Goal: Task Accomplishment & Management: Use online tool/utility

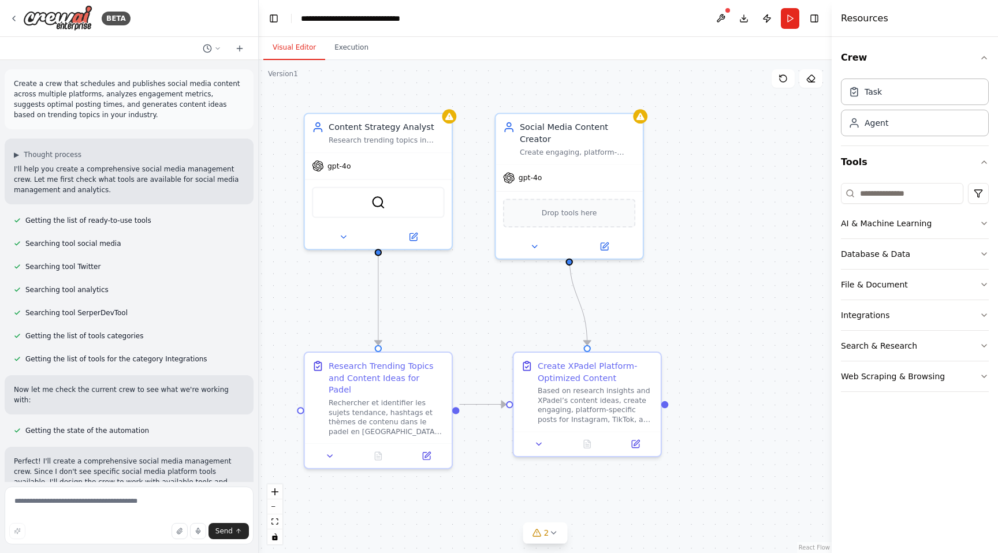
scroll to position [1038, 0]
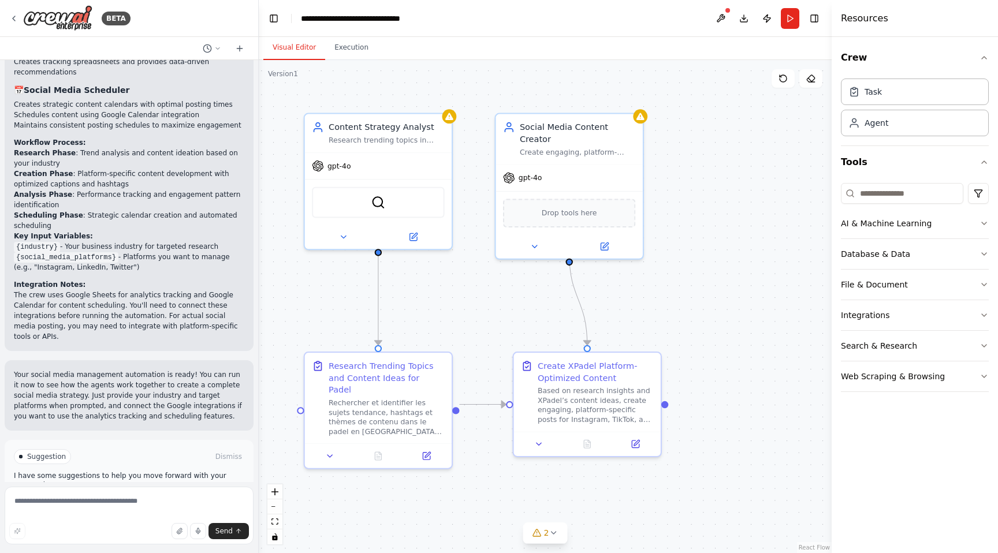
click at [713, 184] on div ".deletable-edge-delete-btn { width: 20px; height: 20px; border: 0px solid #ffff…" at bounding box center [545, 306] width 573 height 493
click at [58, 17] on img at bounding box center [57, 18] width 69 height 26
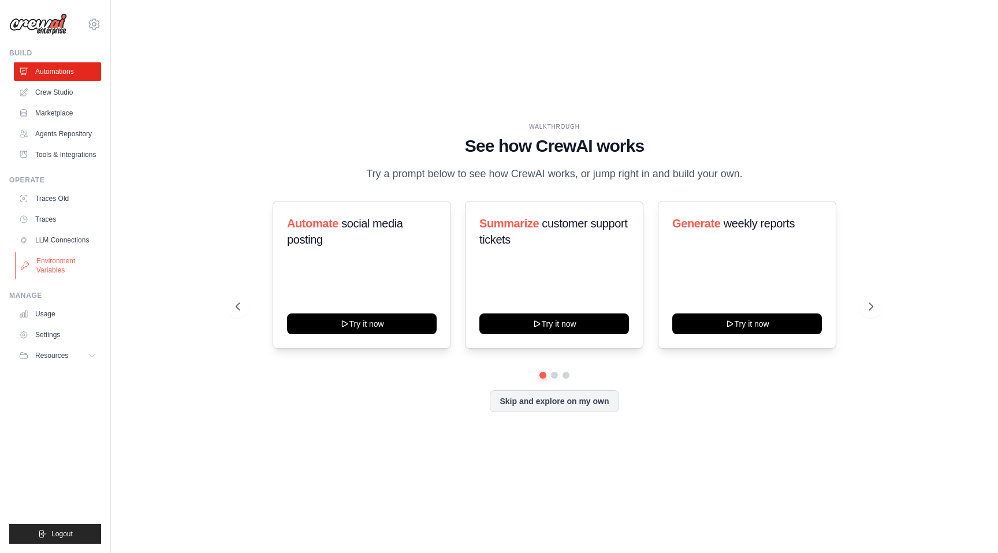
click at [51, 266] on link "Environment Variables" at bounding box center [58, 266] width 87 height 28
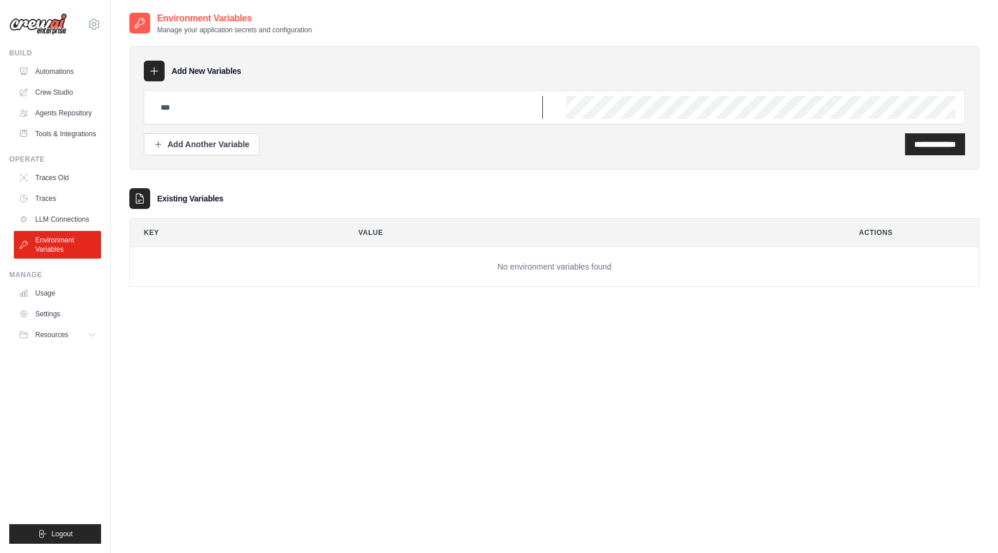
click at [200, 107] on input "text" at bounding box center [348, 107] width 389 height 23
click at [55, 70] on link "Automations" at bounding box center [58, 71] width 87 height 18
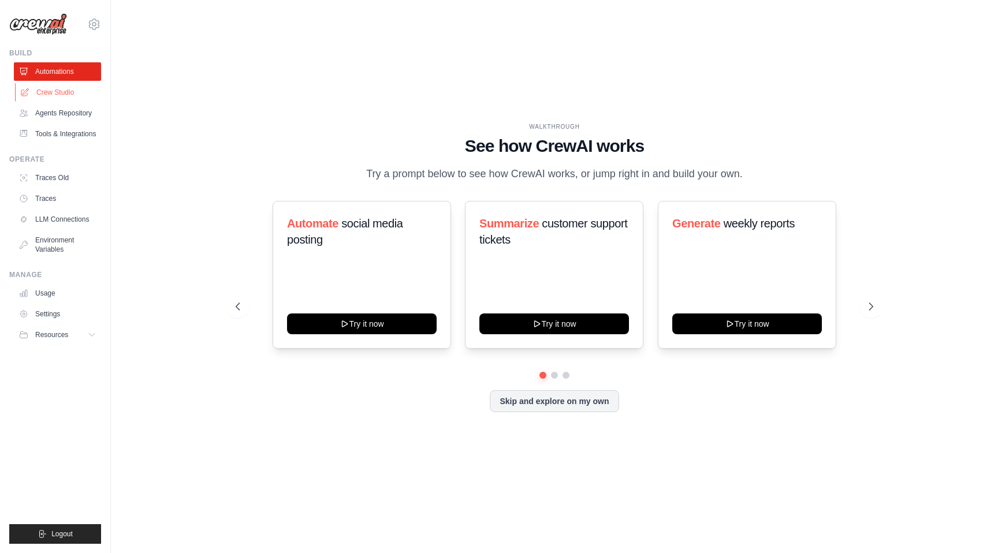
click at [51, 96] on link "Crew Studio" at bounding box center [58, 92] width 87 height 18
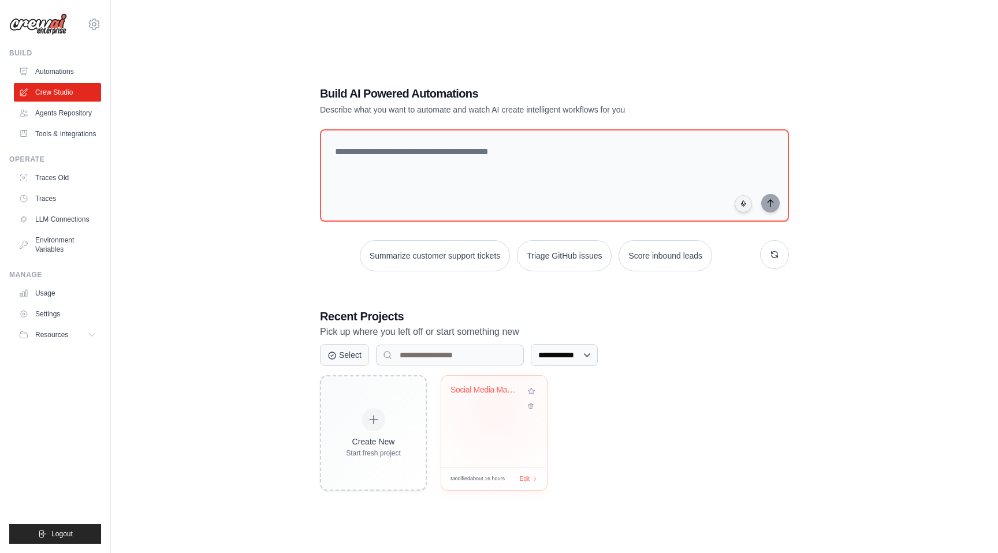
click at [494, 410] on div "Social Media Management Automation" at bounding box center [494, 421] width 106 height 91
click at [44, 246] on link "Environment Variables" at bounding box center [58, 245] width 87 height 28
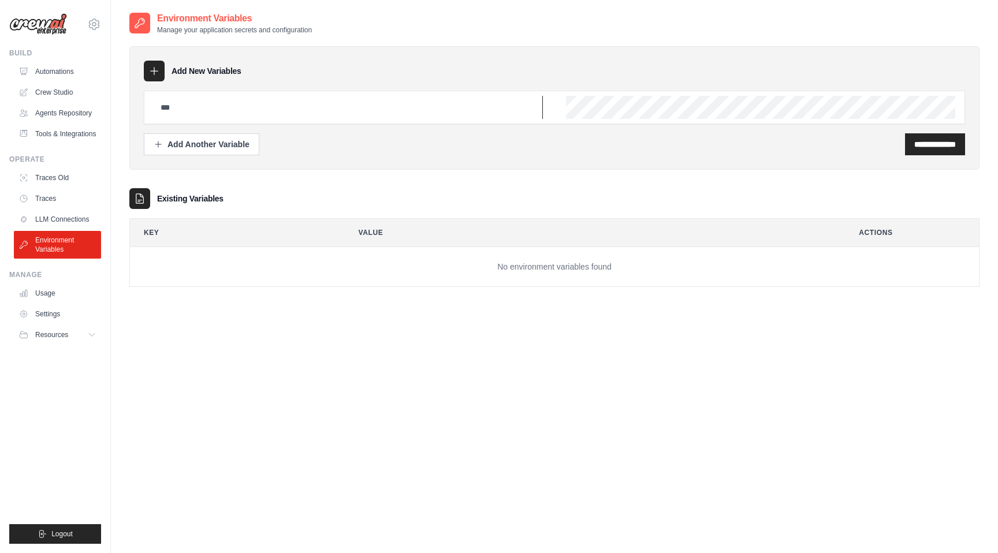
click at [205, 110] on input "text" at bounding box center [348, 107] width 389 height 23
type input "**********"
click at [933, 150] on div "**********" at bounding box center [935, 144] width 60 height 22
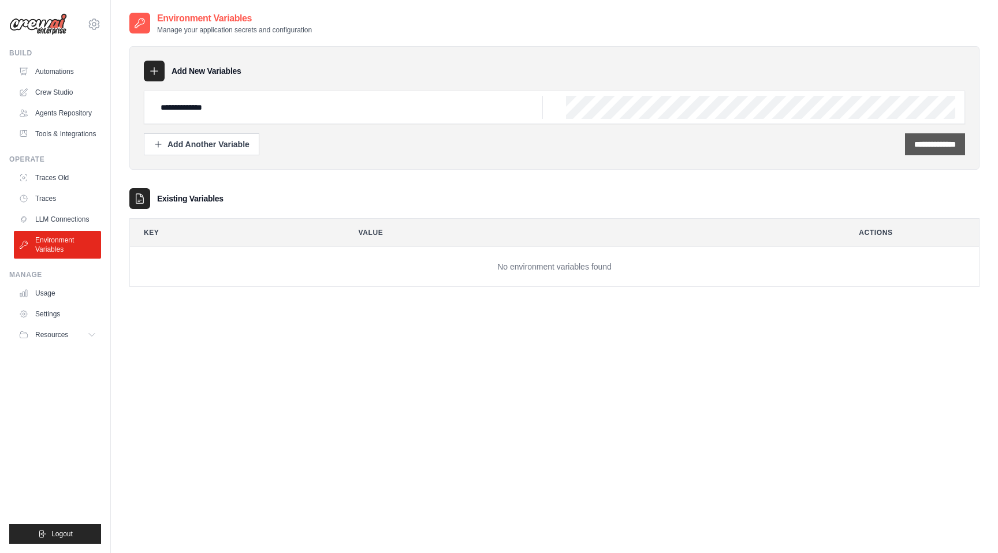
click at [914, 144] on input "**********" at bounding box center [935, 145] width 42 height 12
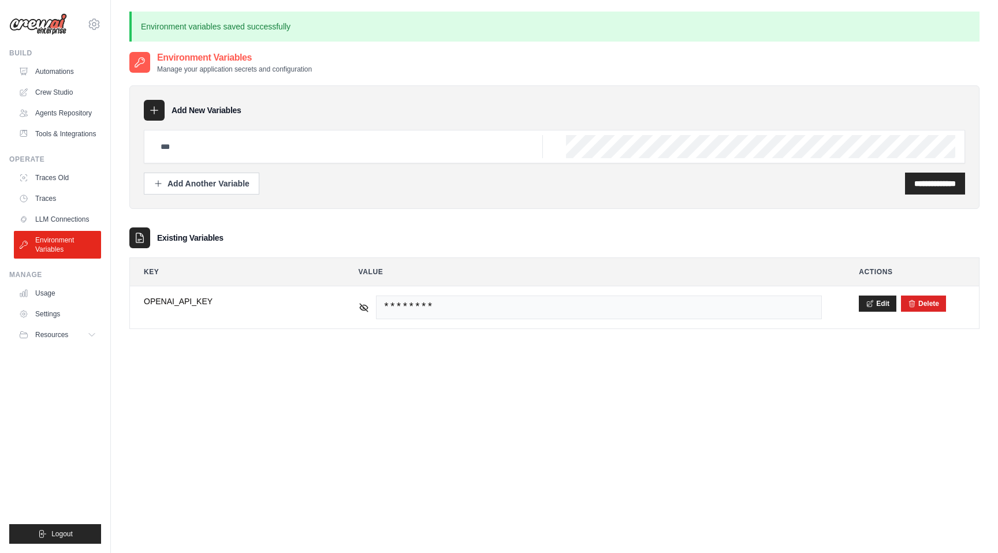
click at [443, 218] on div "**********" at bounding box center [554, 201] width 850 height 255
click at [56, 94] on link "Crew Studio" at bounding box center [58, 92] width 87 height 18
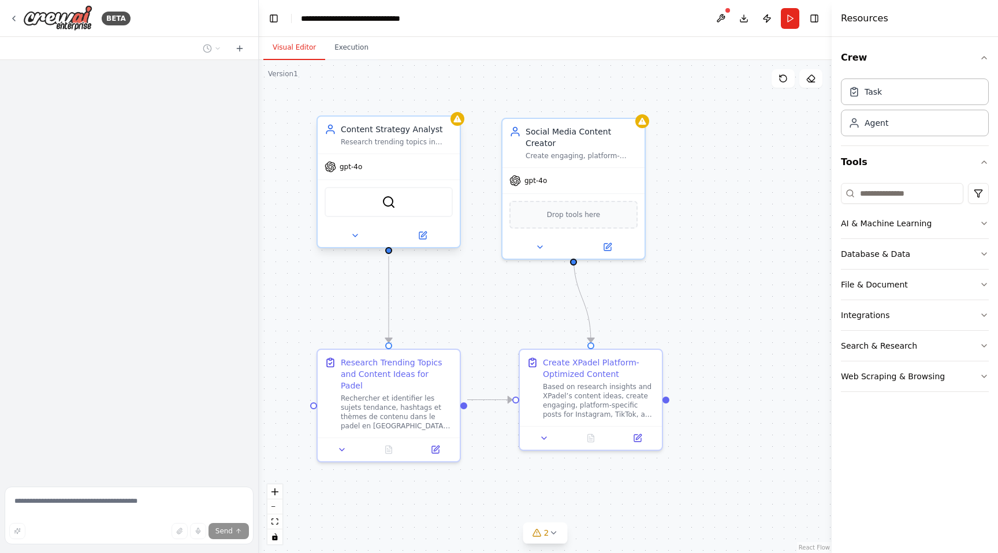
click at [458, 129] on div "Content Strategy Analyst Research trending topics in {industry} and analyze wha…" at bounding box center [388, 135] width 142 height 37
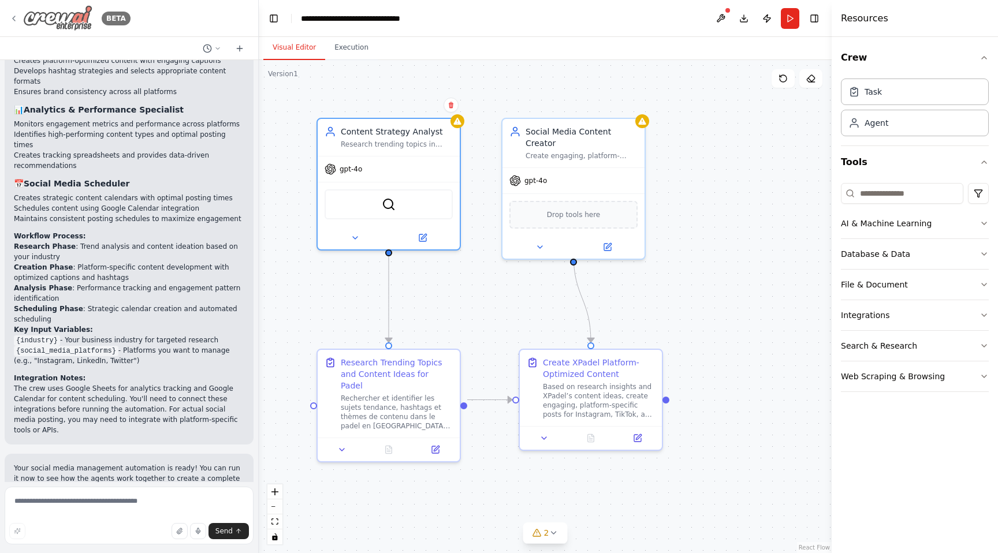
click at [35, 12] on img at bounding box center [57, 18] width 69 height 26
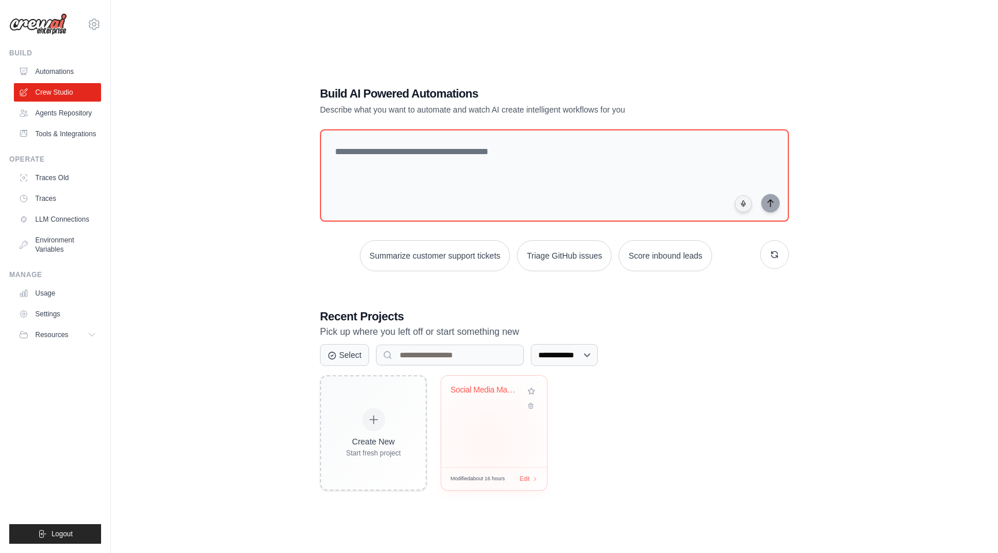
click at [487, 442] on div "Social Media Management Automation" at bounding box center [494, 421] width 106 height 91
click at [66, 107] on link "Agents Repository" at bounding box center [58, 113] width 87 height 18
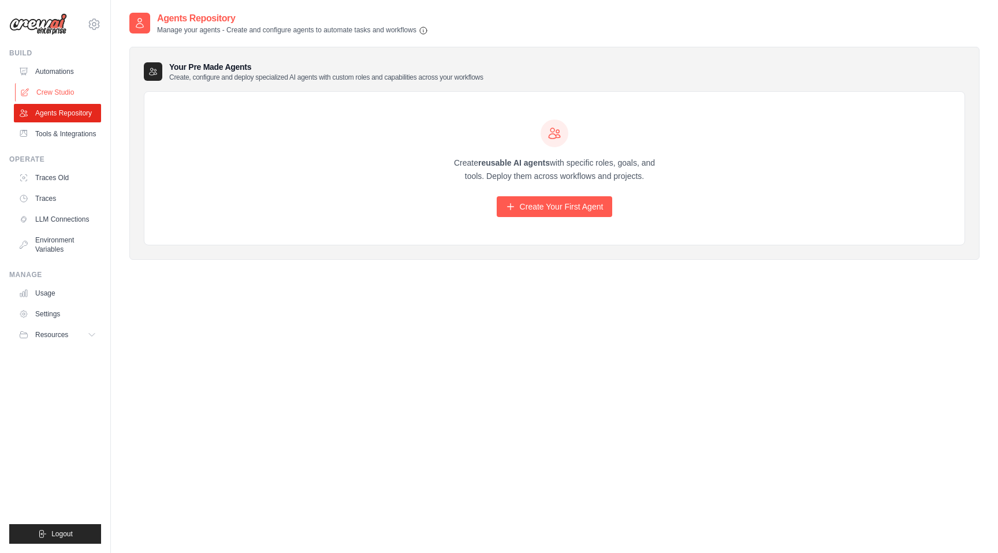
click at [43, 87] on link "Crew Studio" at bounding box center [58, 92] width 87 height 18
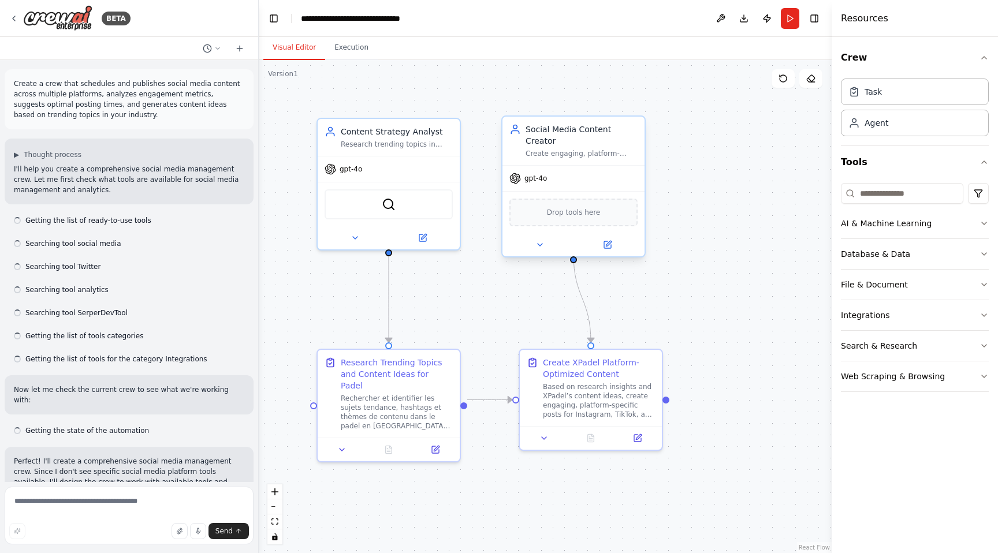
scroll to position [944, 0]
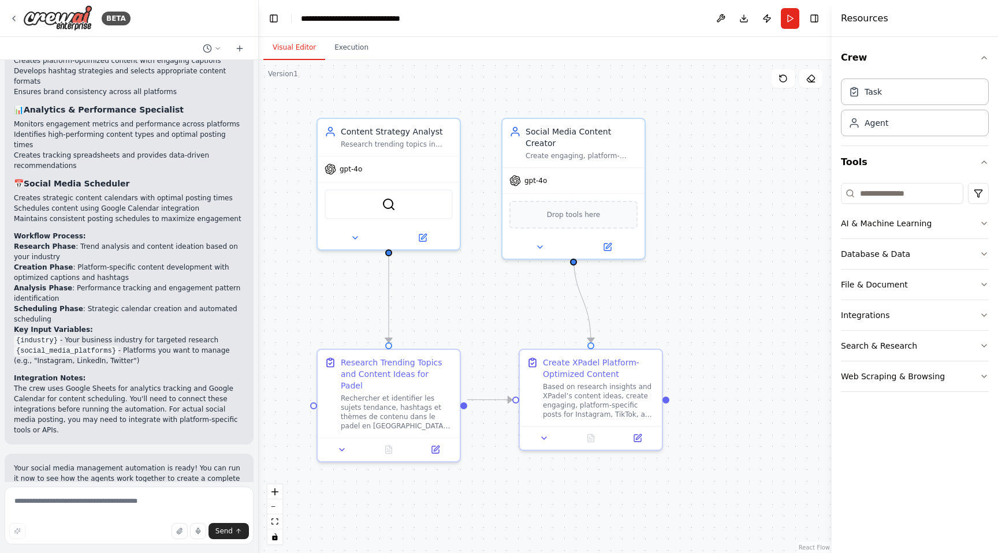
click at [479, 95] on div ".deletable-edge-delete-btn { width: 20px; height: 20px; border: 0px solid #ffff…" at bounding box center [545, 306] width 573 height 493
click at [791, 23] on button "Run" at bounding box center [789, 18] width 18 height 21
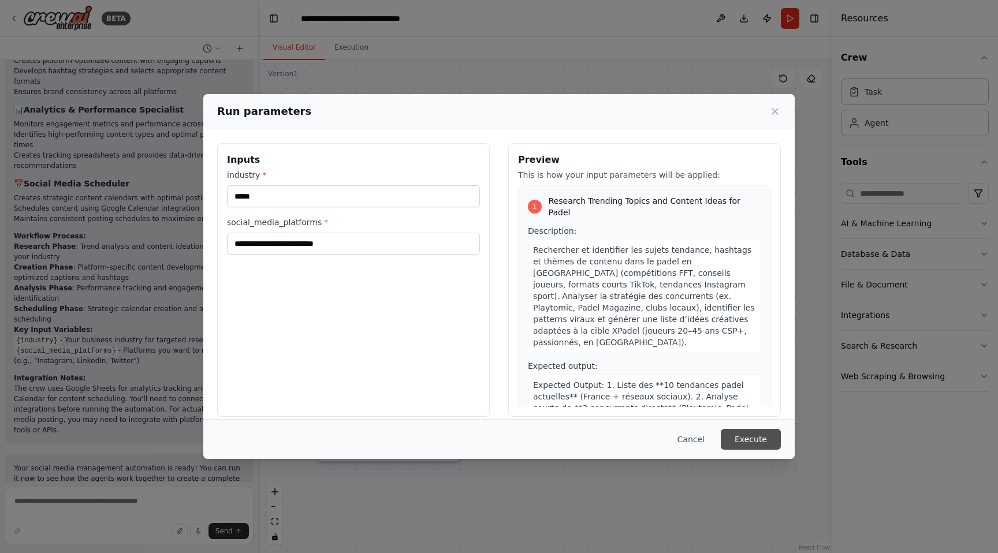
click at [752, 435] on button "Execute" at bounding box center [750, 439] width 60 height 21
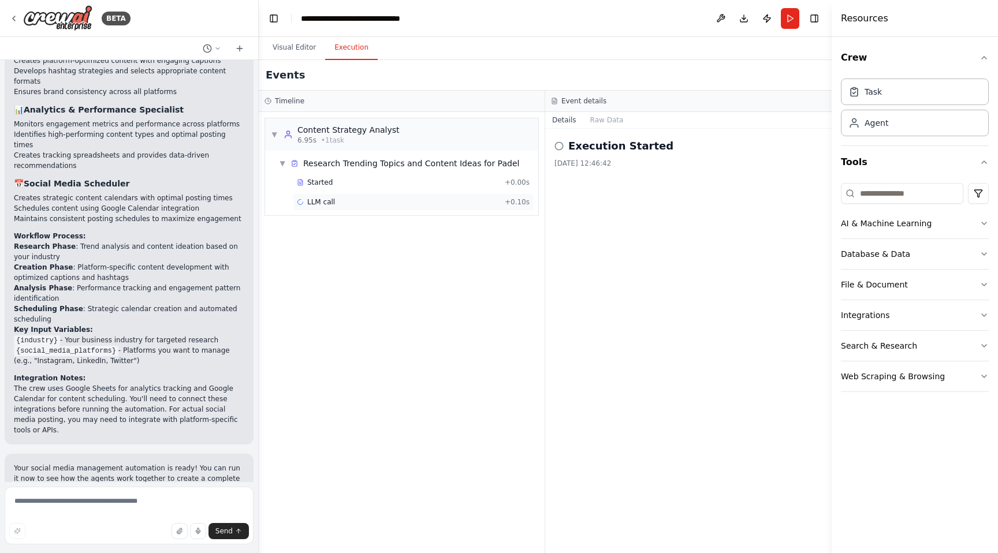
click at [392, 199] on div "LLM call + 0.10s" at bounding box center [413, 201] width 233 height 9
click at [667, 185] on div "Running Started 12:46:49" at bounding box center [688, 186] width 254 height 9
click at [66, 8] on img at bounding box center [57, 18] width 69 height 26
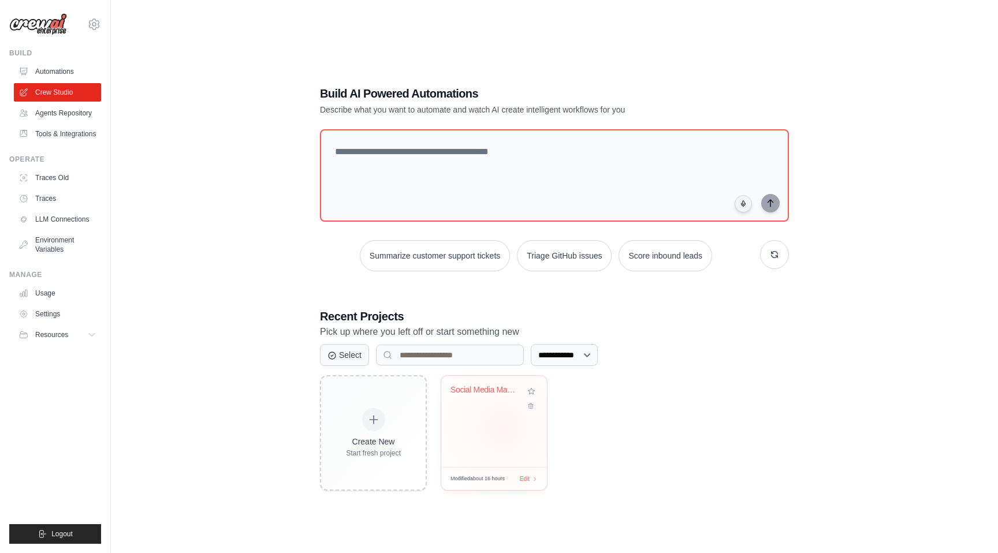
click at [502, 427] on div "Social Media Management Automation" at bounding box center [494, 421] width 106 height 91
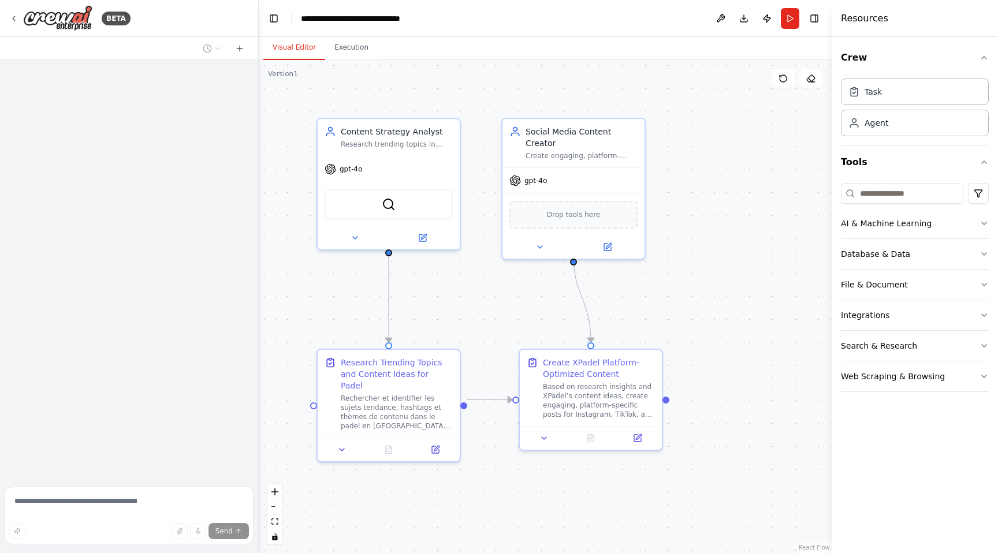
scroll to position [944, 0]
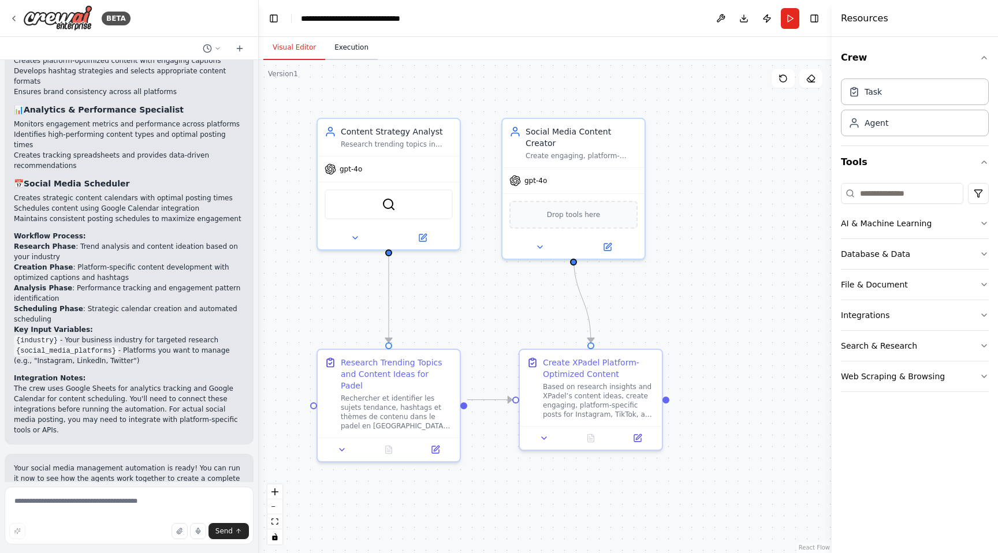
click at [345, 52] on button "Execution" at bounding box center [351, 48] width 53 height 24
click at [285, 43] on button "Visual Editor" at bounding box center [294, 48] width 62 height 24
click at [750, 275] on div ".deletable-edge-delete-btn { width: 20px; height: 20px; border: 0px solid #ffff…" at bounding box center [545, 306] width 573 height 493
click at [784, 80] on icon at bounding box center [782, 78] width 9 height 9
click at [789, 18] on button "Run" at bounding box center [789, 18] width 18 height 21
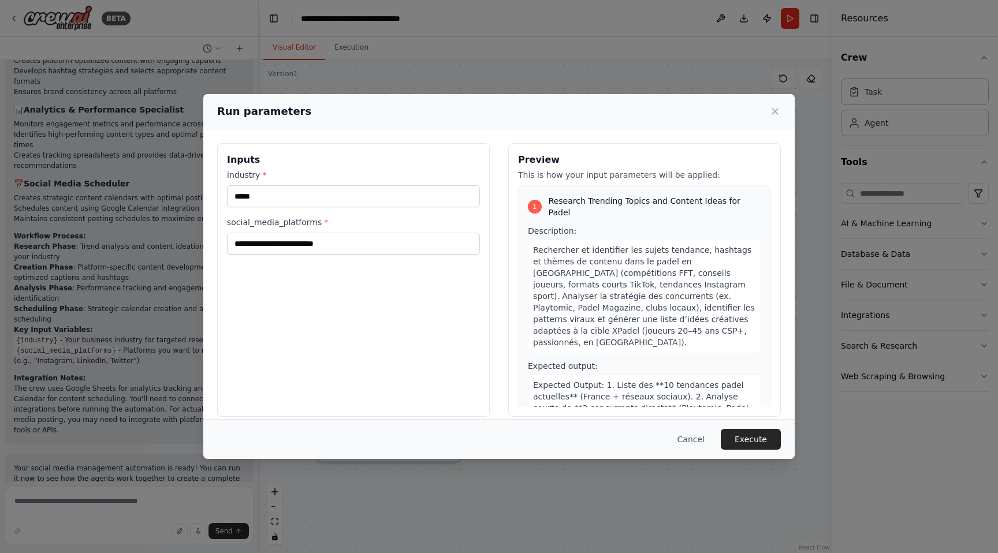
click at [748, 439] on button "Execute" at bounding box center [750, 439] width 60 height 21
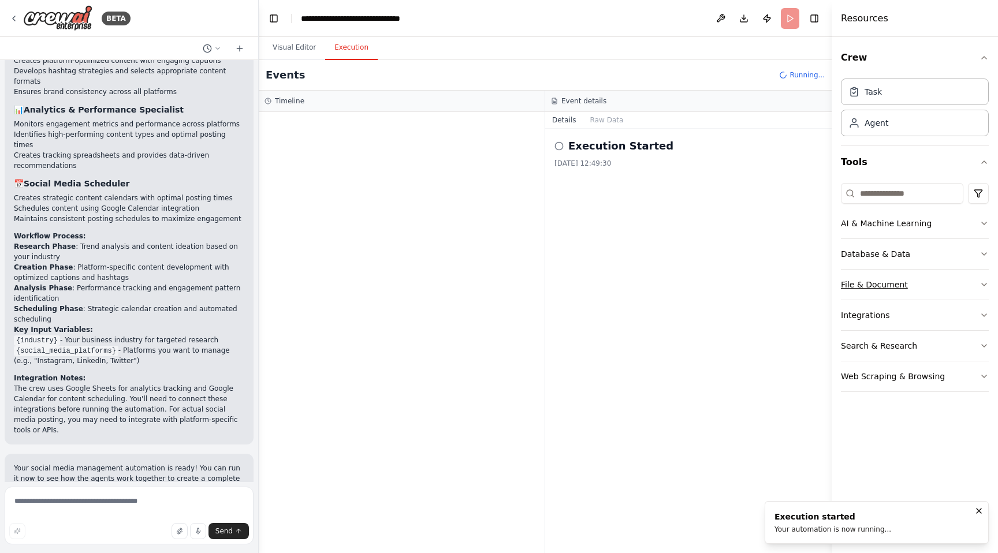
click at [979, 282] on icon "button" at bounding box center [983, 284] width 9 height 9
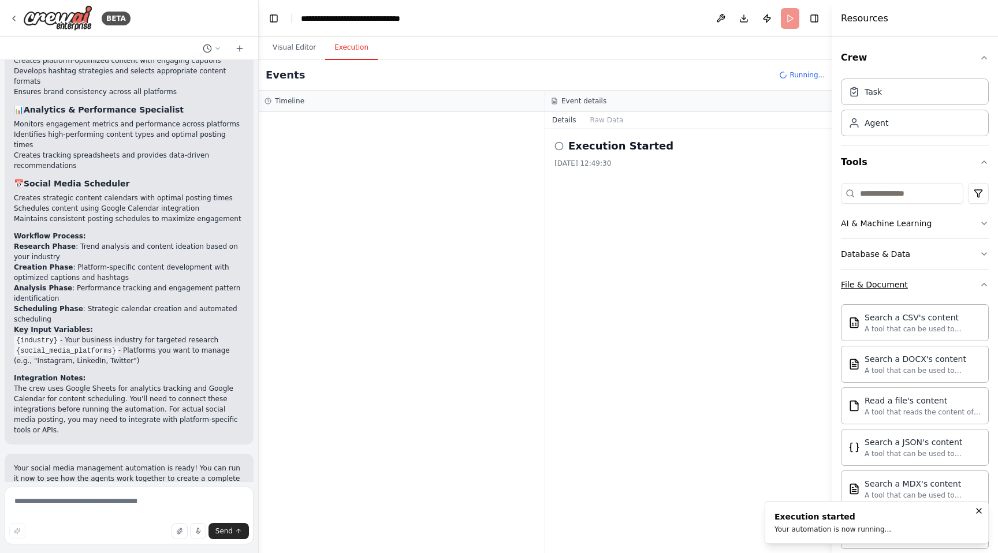
click at [979, 282] on icon "button" at bounding box center [983, 284] width 9 height 9
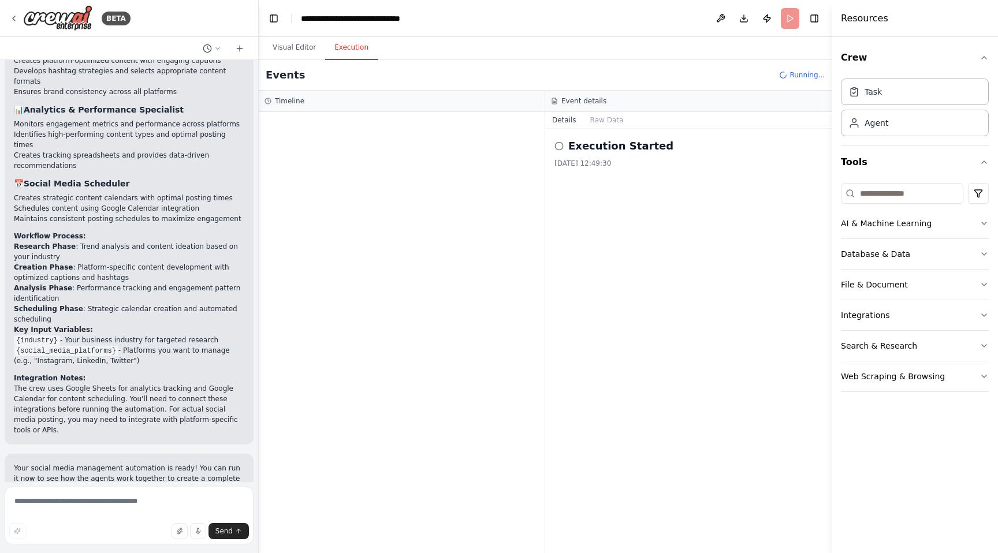
click at [602, 129] on div "Execution Started 29/09/2025 12:49:30" at bounding box center [688, 341] width 286 height 424
click at [602, 124] on button "Raw Data" at bounding box center [606, 120] width 47 height 16
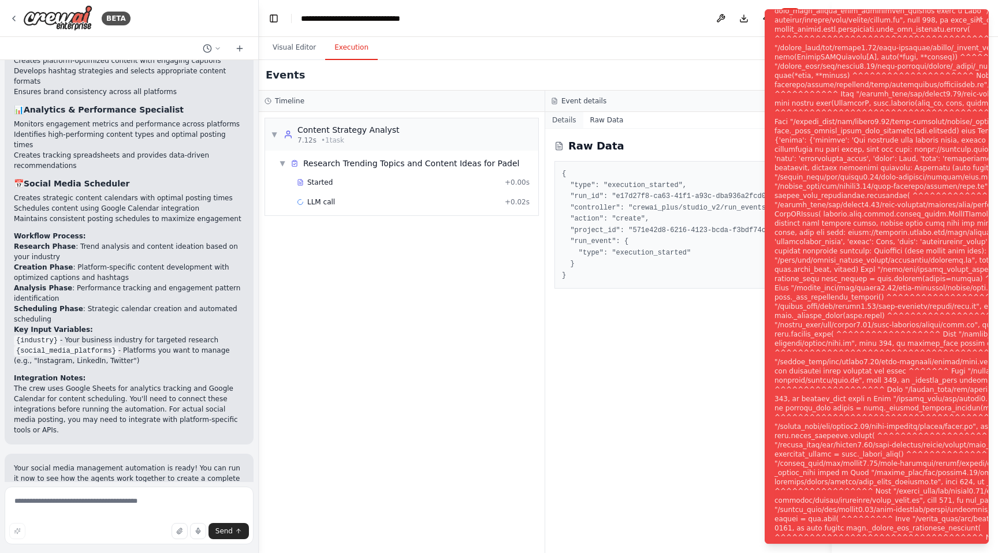
click at [566, 122] on button "Details" at bounding box center [564, 120] width 38 height 16
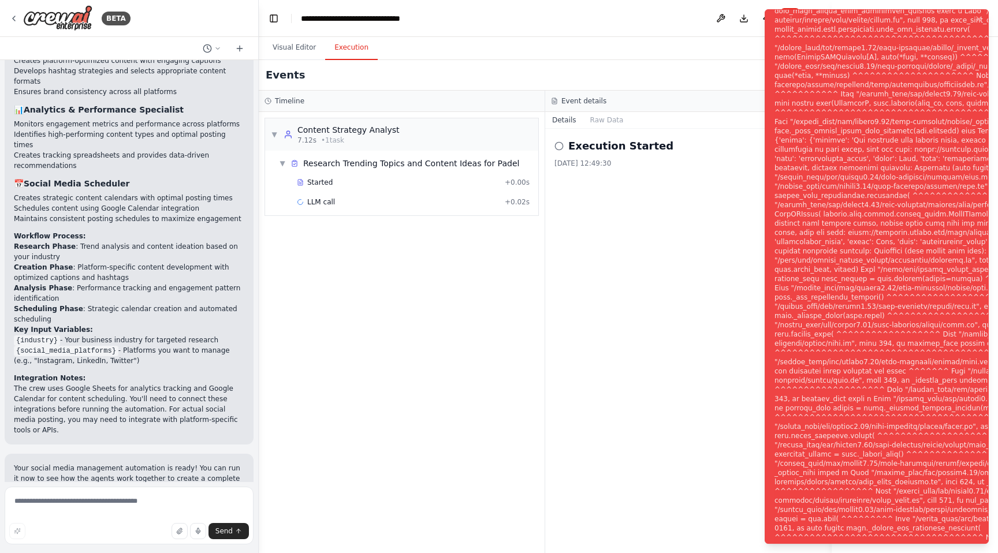
drag, startPoint x: 773, startPoint y: 13, endPoint x: 921, endPoint y: 493, distance: 502.0
click at [917, 493] on li "Execution Error" at bounding box center [876, 276] width 224 height 535
drag, startPoint x: 771, startPoint y: 87, endPoint x: 868, endPoint y: 103, distance: 97.7
click at [868, 103] on li "Execution Error" at bounding box center [876, 276] width 224 height 535
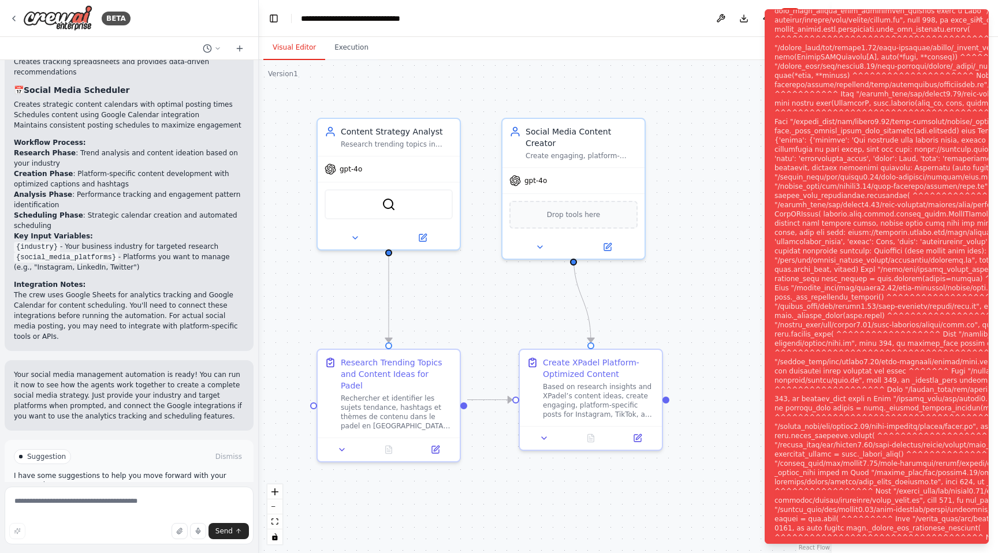
click at [296, 48] on button "Visual Editor" at bounding box center [294, 48] width 62 height 24
click at [400, 171] on div "gpt-4o" at bounding box center [388, 166] width 142 height 25
click at [405, 164] on div "gpt-4o" at bounding box center [388, 166] width 142 height 25
click at [410, 139] on div "Research trending topics in {industry} and analyze what content resonates with …" at bounding box center [397, 141] width 112 height 9
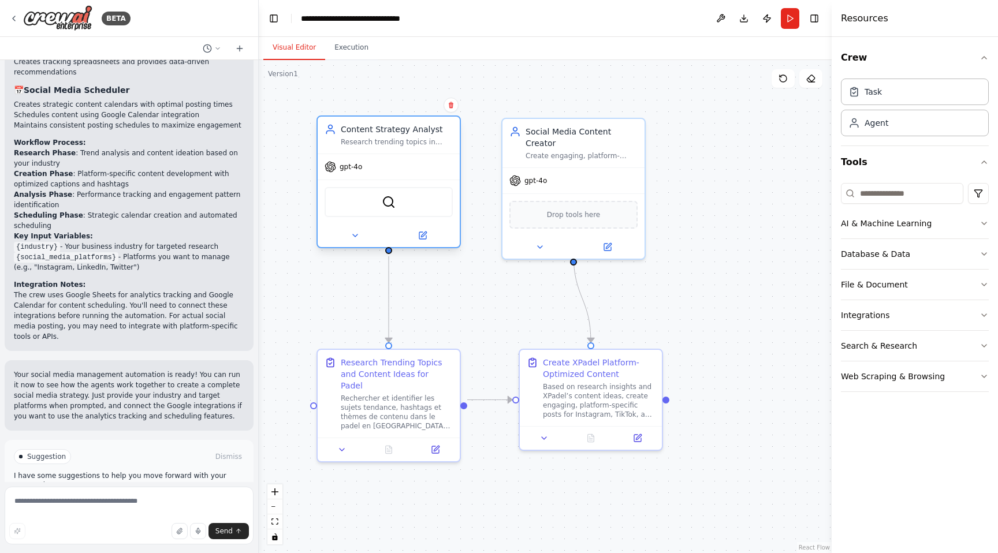
click at [394, 169] on div "gpt-4o" at bounding box center [388, 166] width 142 height 25
click at [339, 170] on span "gpt-4o" at bounding box center [350, 166] width 23 height 9
click at [419, 239] on icon at bounding box center [422, 235] width 7 height 7
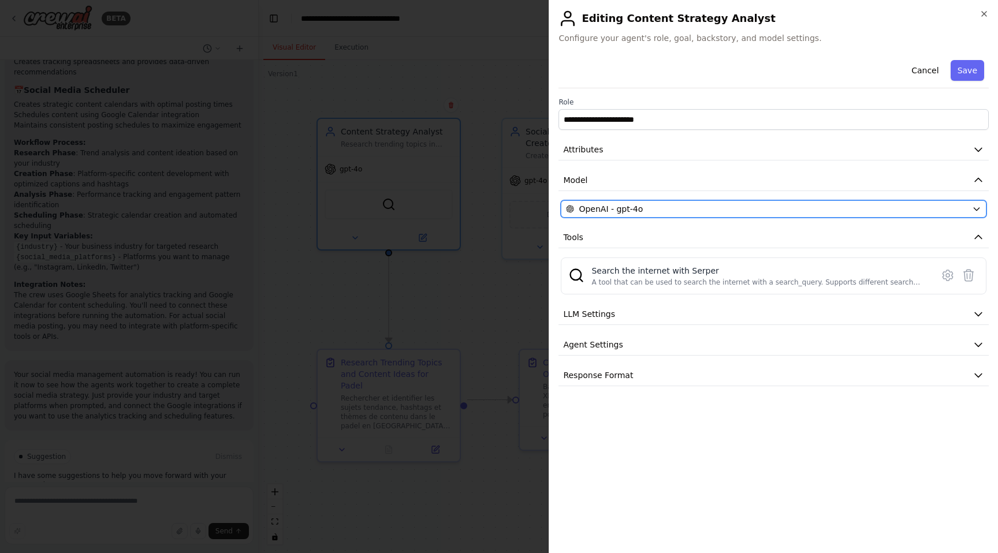
click at [679, 208] on div "OpenAI - gpt-4o" at bounding box center [766, 209] width 401 height 12
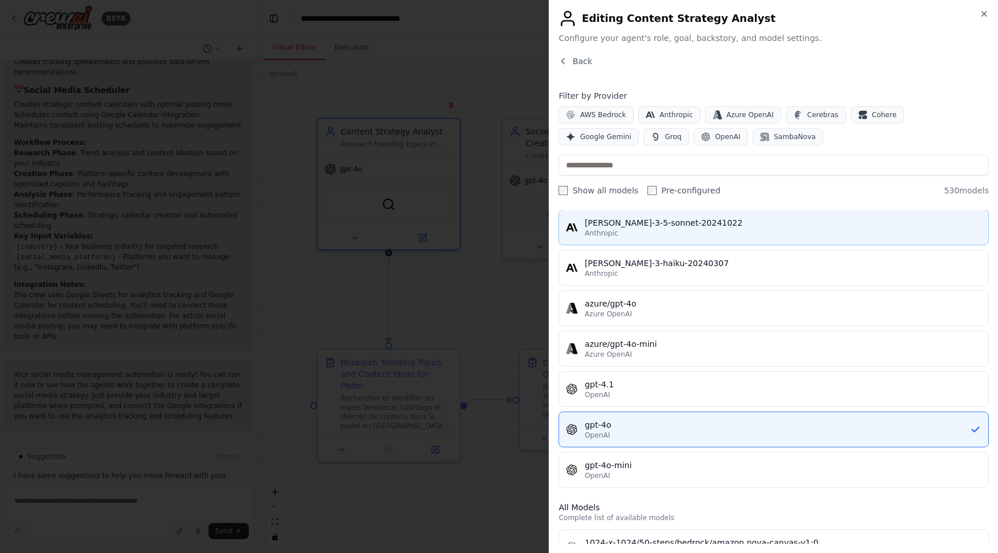
scroll to position [0, 0]
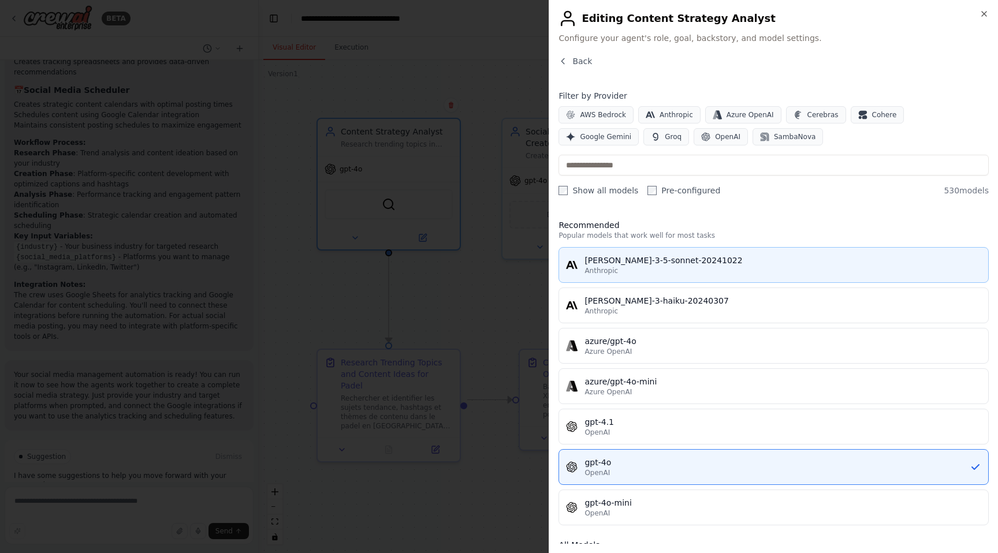
click at [686, 266] on div "claude-3-5-sonnet-20241022" at bounding box center [782, 261] width 397 height 12
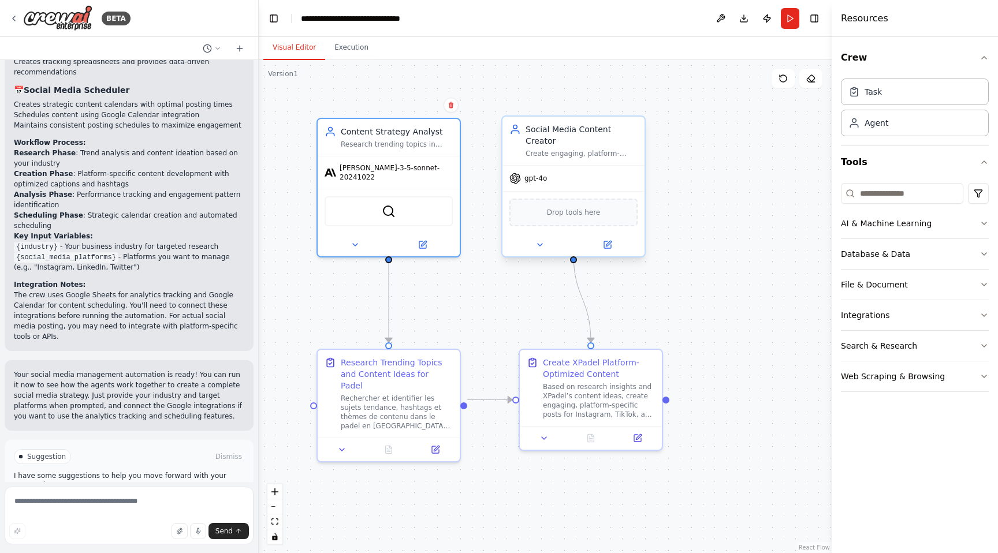
click at [562, 167] on div "gpt-4o" at bounding box center [573, 178] width 142 height 25
click at [601, 238] on button at bounding box center [606, 245] width 65 height 14
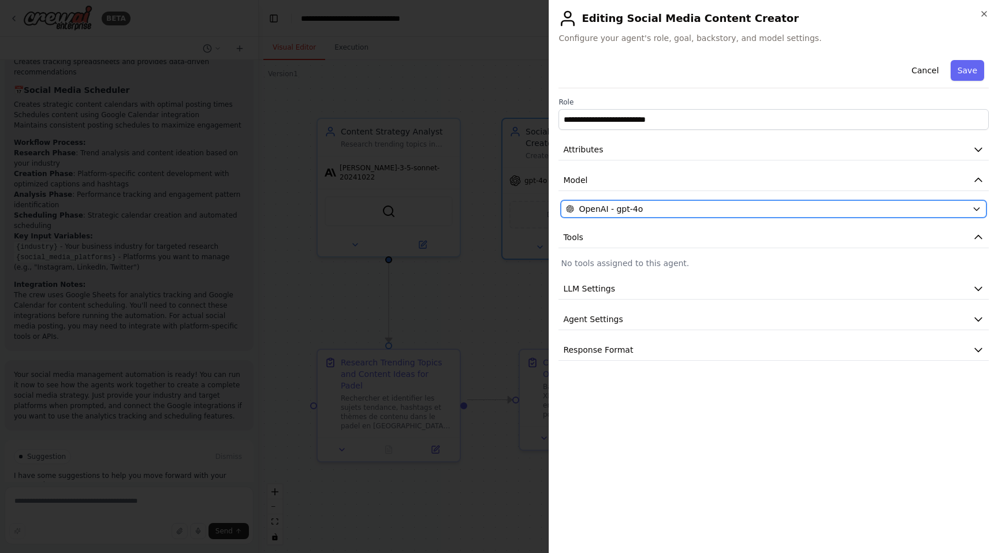
click at [723, 208] on div "OpenAI - gpt-4o" at bounding box center [766, 209] width 401 height 12
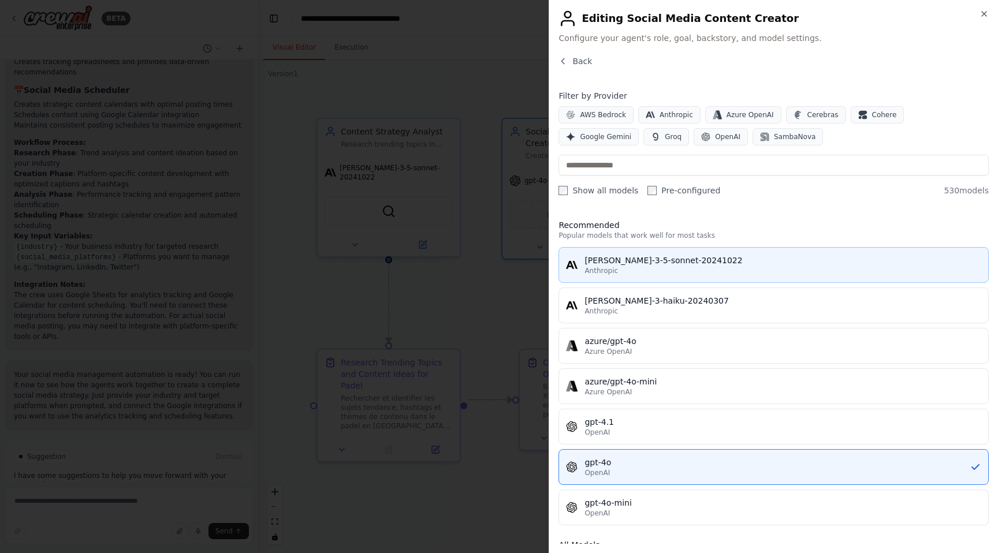
click at [674, 268] on div "Anthropic" at bounding box center [782, 270] width 397 height 9
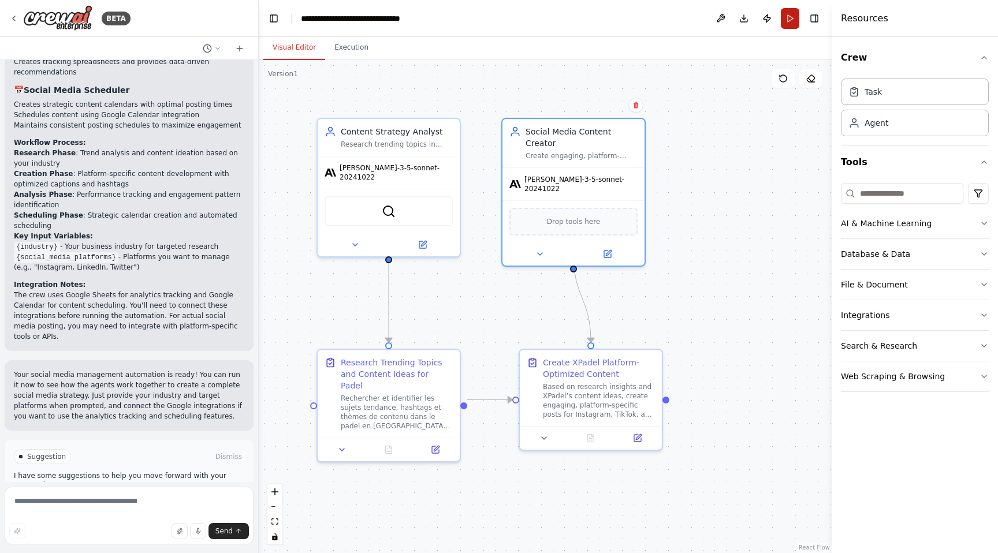
click at [786, 20] on button "Run" at bounding box center [789, 18] width 18 height 21
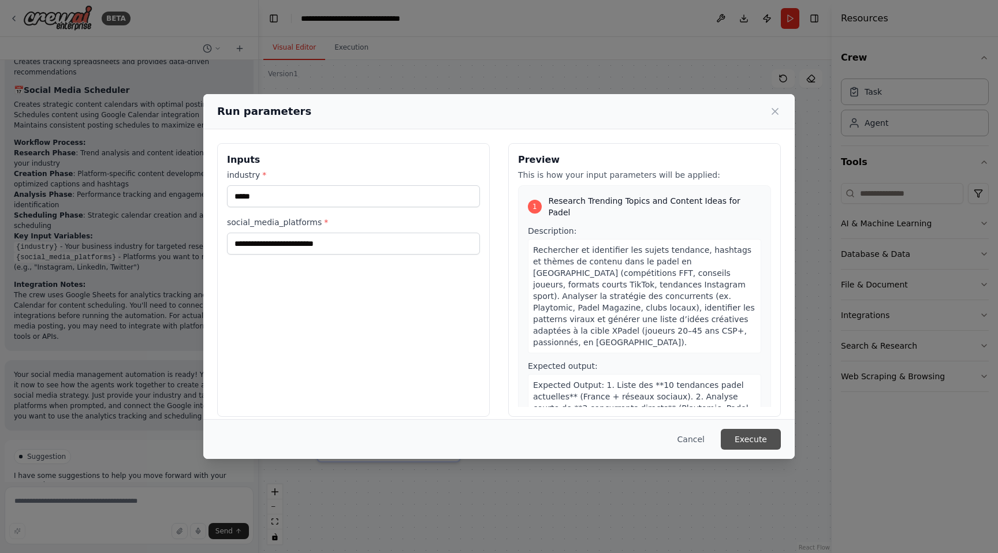
click at [750, 439] on button "Execute" at bounding box center [750, 439] width 60 height 21
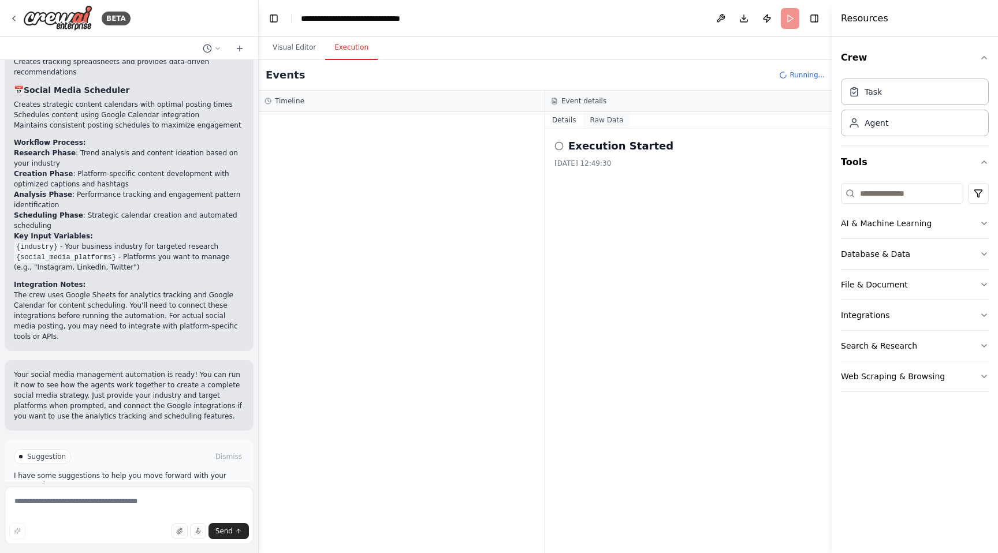
click at [607, 121] on button "Raw Data" at bounding box center [606, 120] width 47 height 16
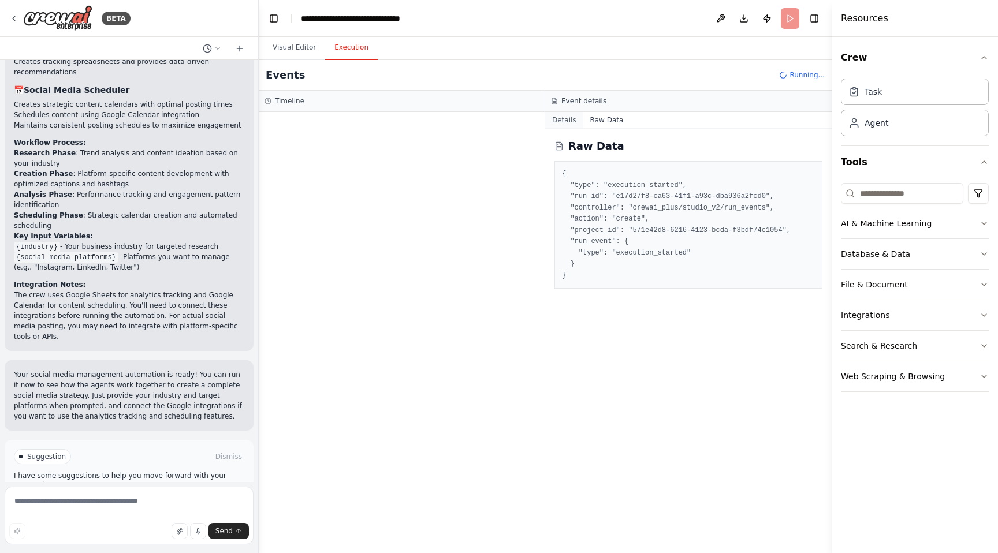
click at [565, 120] on button "Details" at bounding box center [564, 120] width 38 height 16
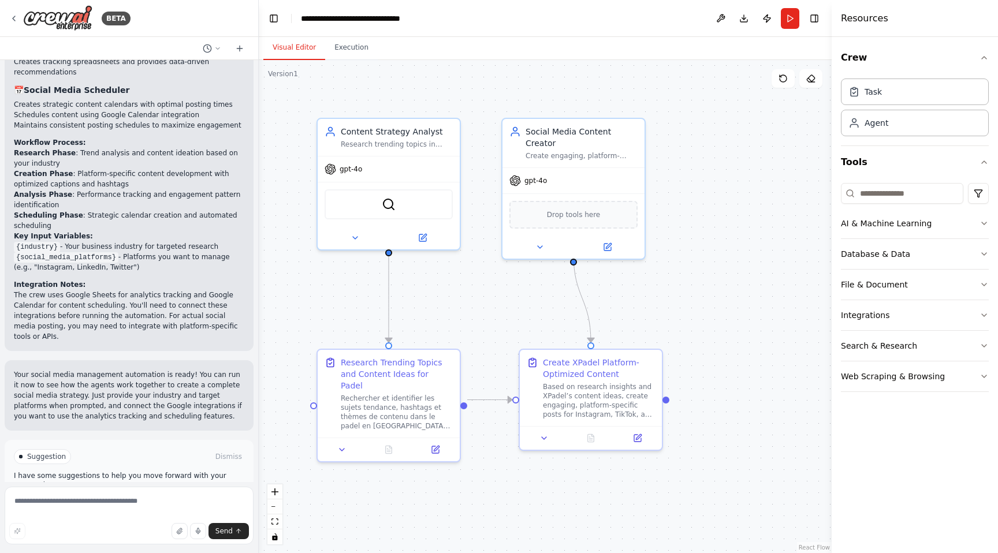
click at [298, 45] on button "Visual Editor" at bounding box center [294, 48] width 62 height 24
click at [621, 238] on button at bounding box center [606, 245] width 65 height 14
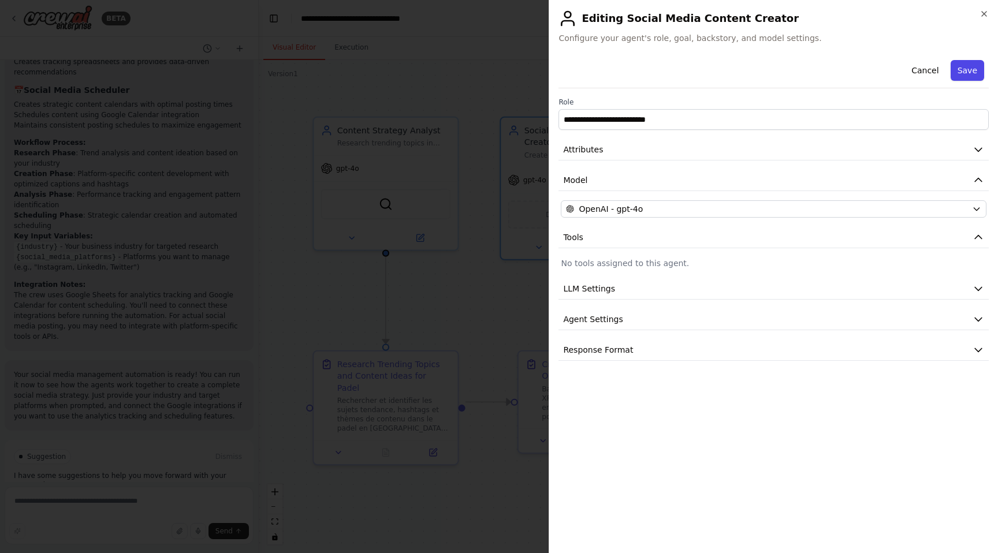
click at [961, 64] on button "Save" at bounding box center [966, 70] width 33 height 21
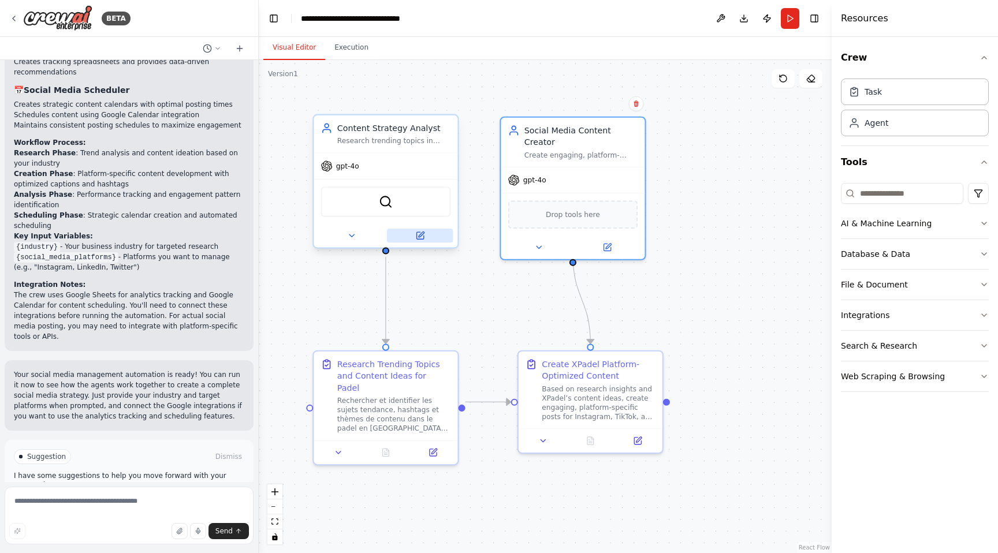
click at [419, 237] on icon at bounding box center [420, 233] width 5 height 5
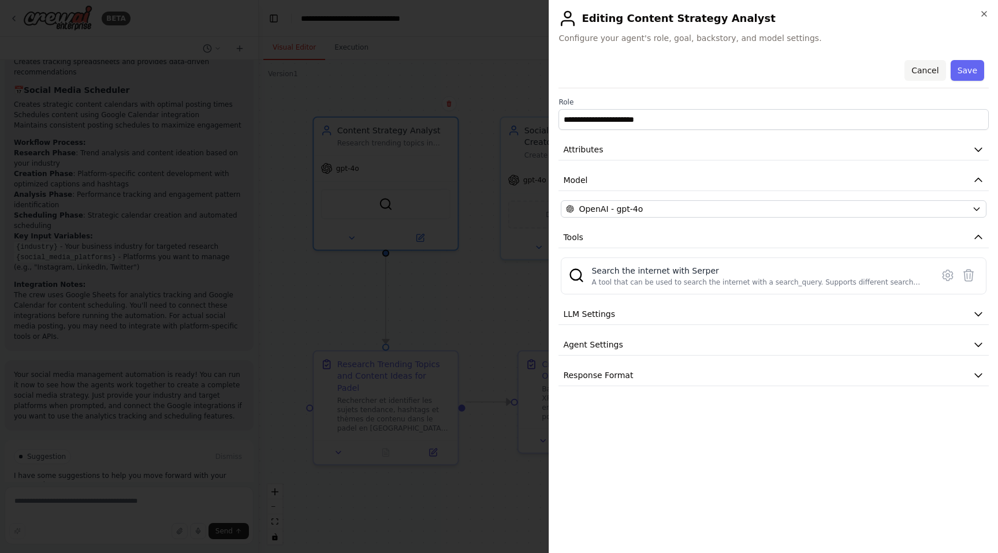
click at [923, 74] on button "Cancel" at bounding box center [924, 70] width 41 height 21
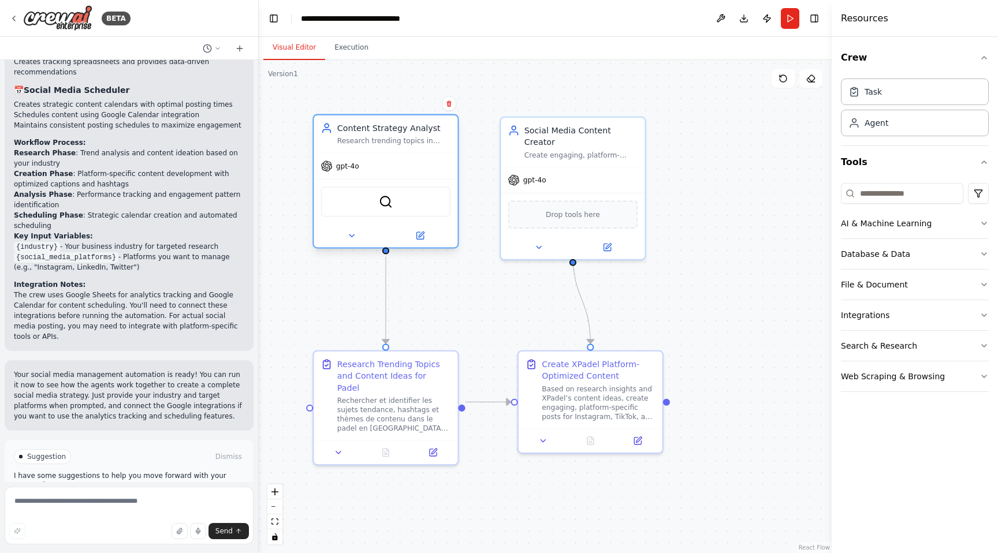
click at [397, 175] on div "gpt-4o" at bounding box center [385, 166] width 144 height 26
click at [421, 237] on icon at bounding box center [419, 235] width 7 height 7
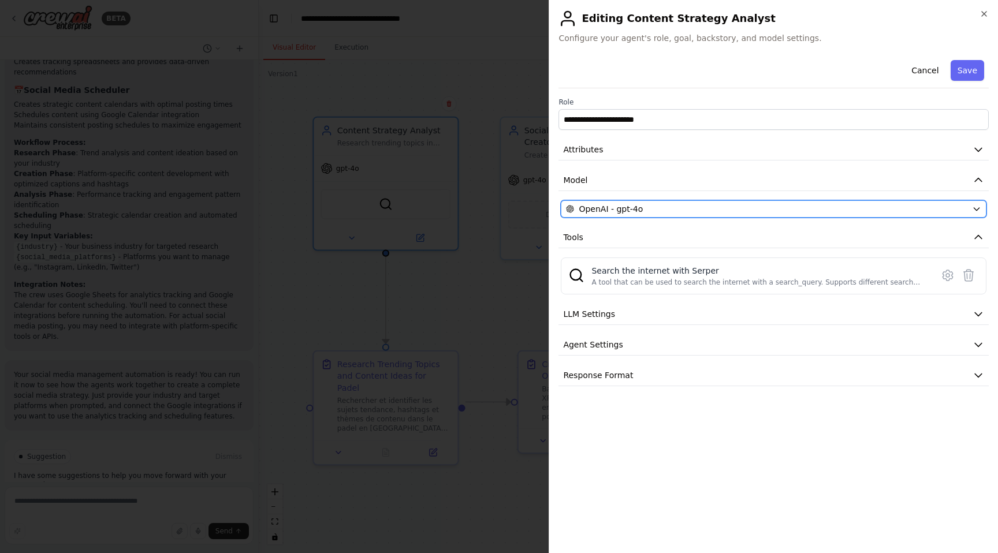
click at [683, 211] on div "OpenAI - gpt-4o" at bounding box center [766, 209] width 401 height 12
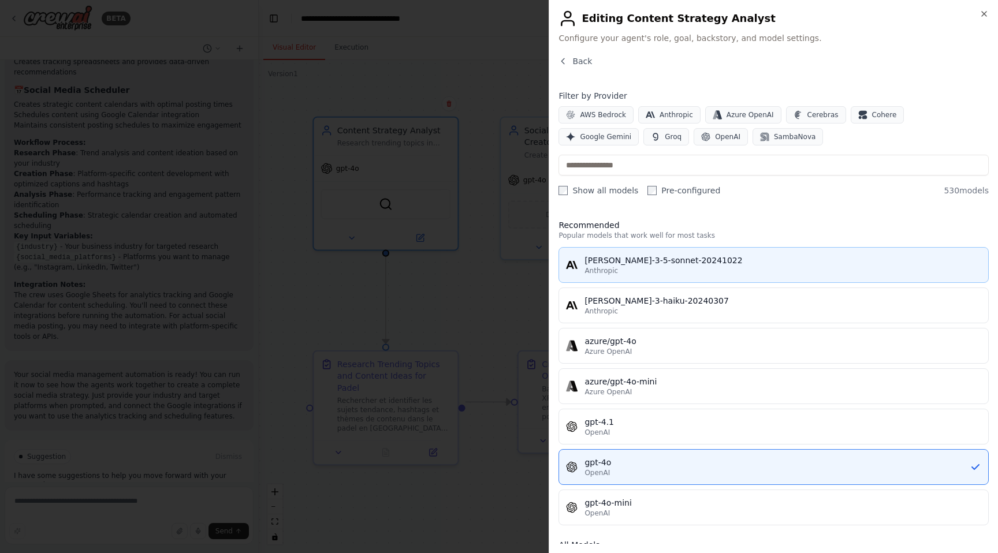
click at [655, 253] on button "claude-3-5-sonnet-20241022 Anthropic" at bounding box center [773, 265] width 430 height 36
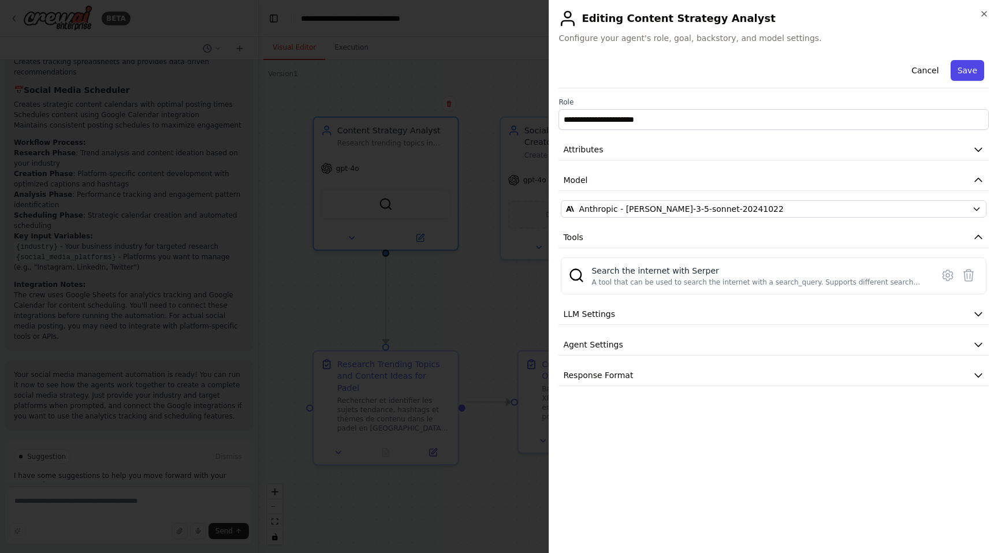
click at [963, 71] on button "Save" at bounding box center [966, 70] width 33 height 21
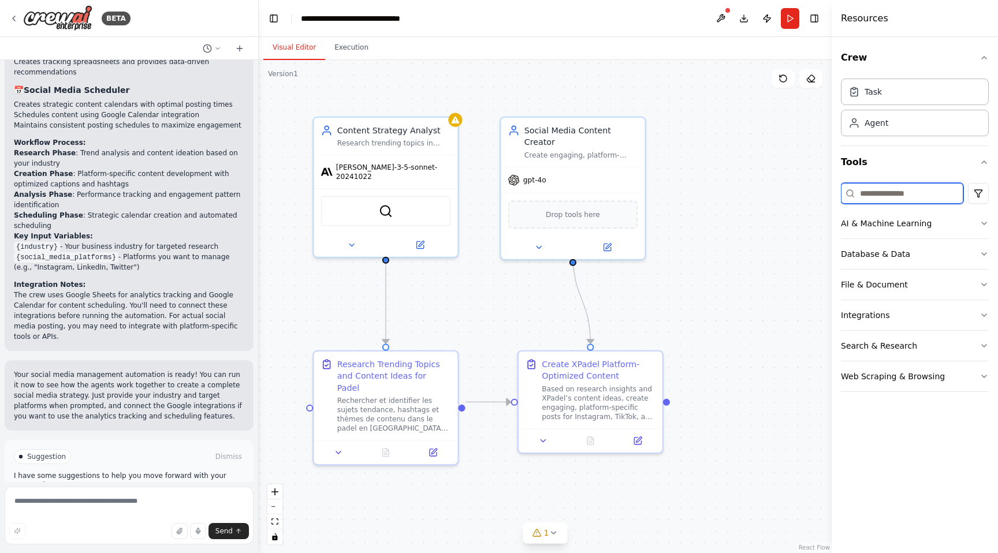
click at [903, 194] on input at bounding box center [901, 193] width 122 height 21
click at [983, 163] on icon "button" at bounding box center [983, 162] width 9 height 9
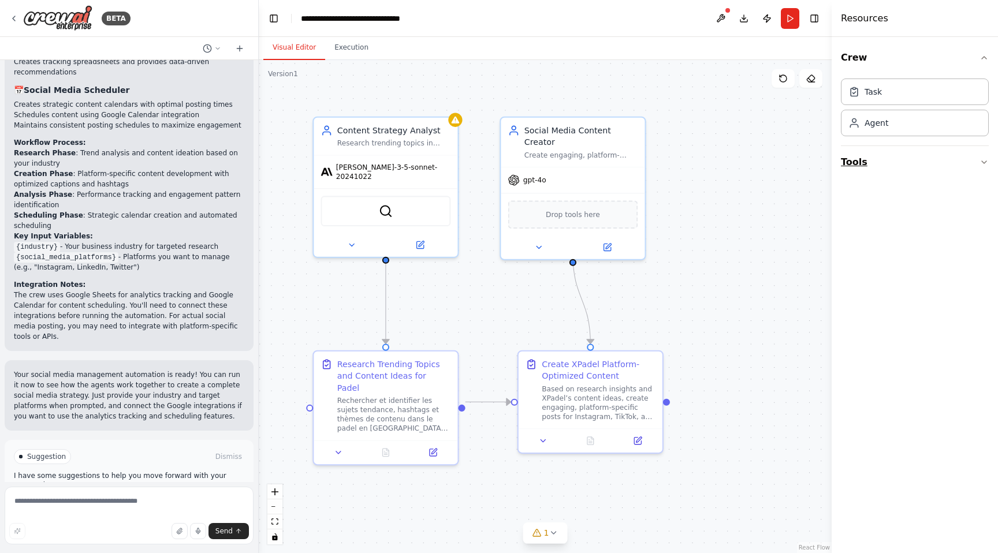
click at [983, 163] on icon "button" at bounding box center [983, 162] width 9 height 9
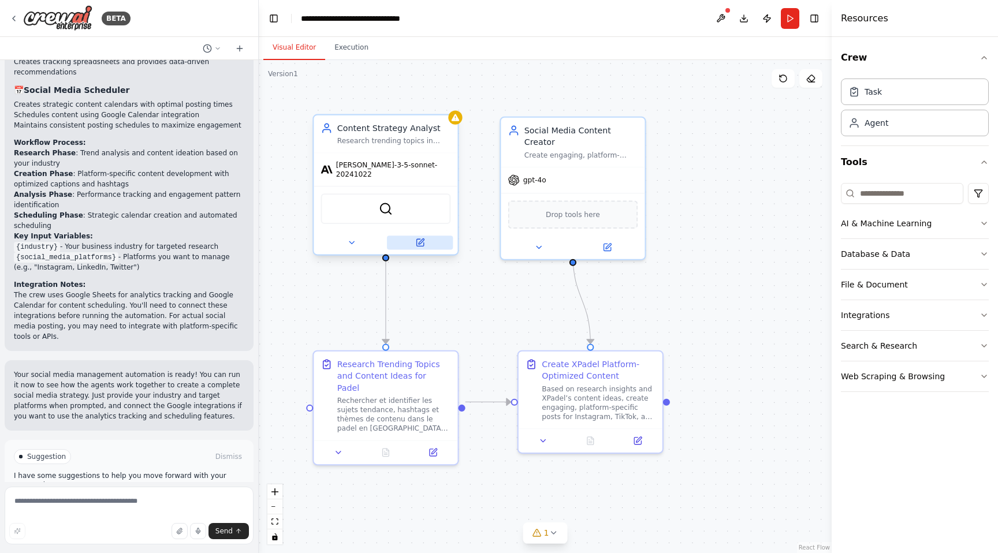
click at [416, 239] on icon at bounding box center [419, 242] width 7 height 7
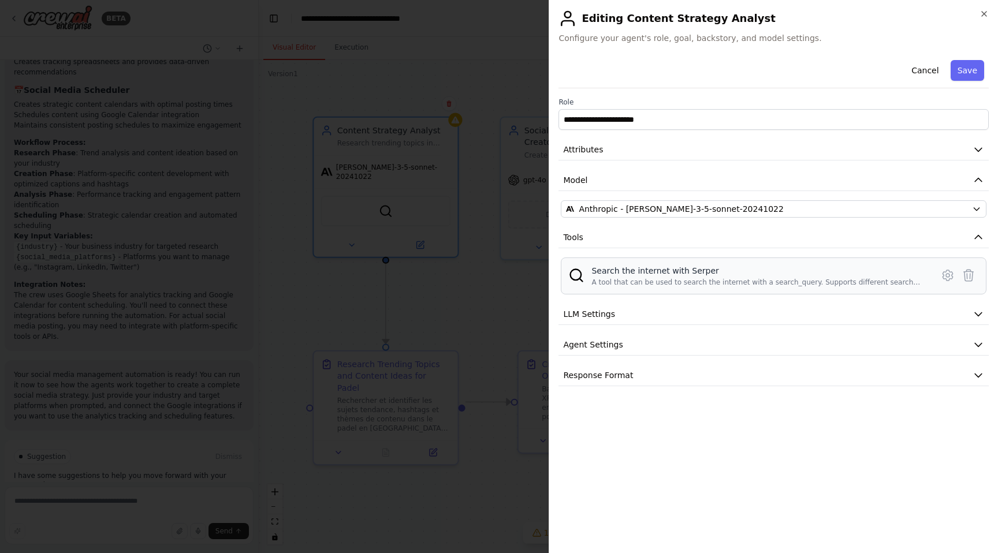
drag, startPoint x: 885, startPoint y: 279, endPoint x: 929, endPoint y: 277, distance: 44.5
click at [886, 279] on div "A tool that can be used to search the internet with a search_query. Supports di…" at bounding box center [758, 282] width 334 height 9
click at [944, 276] on icon at bounding box center [947, 275] width 14 height 14
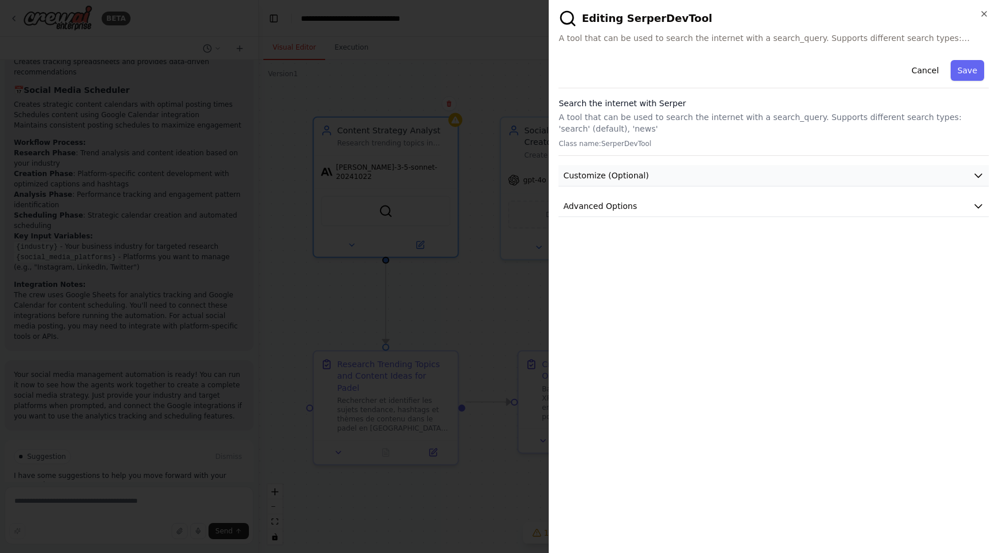
click at [662, 179] on button "Customize (Optional)" at bounding box center [773, 175] width 430 height 21
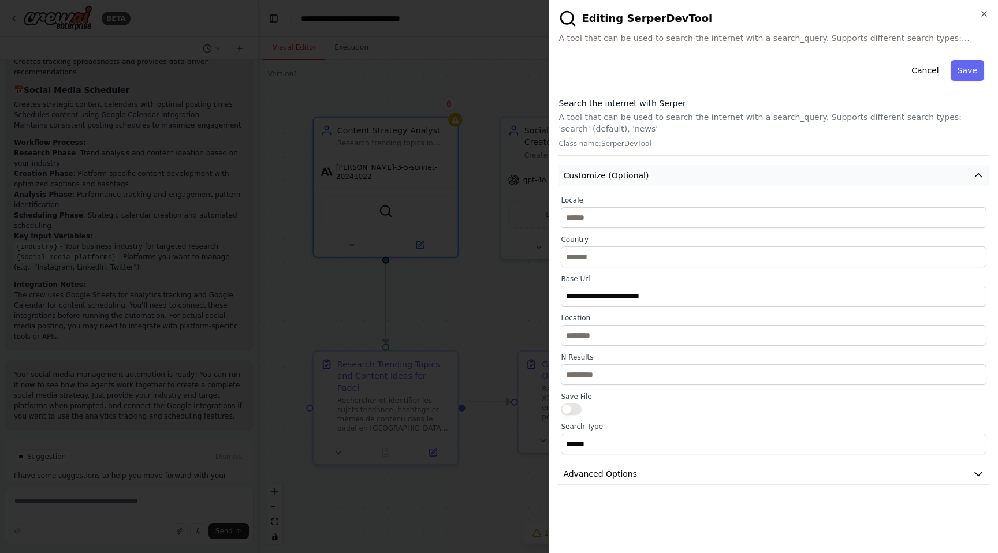
click at [662, 179] on button "Customize (Optional)" at bounding box center [773, 175] width 430 height 21
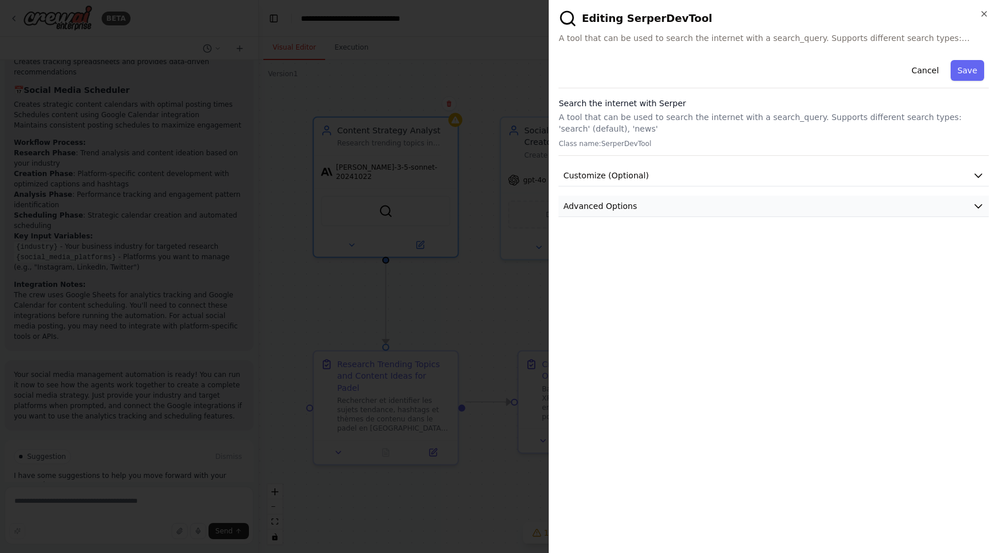
click at [669, 201] on button "Advanced Options" at bounding box center [773, 206] width 430 height 21
click at [686, 140] on p "Class name: SerperDevTool" at bounding box center [773, 143] width 430 height 9
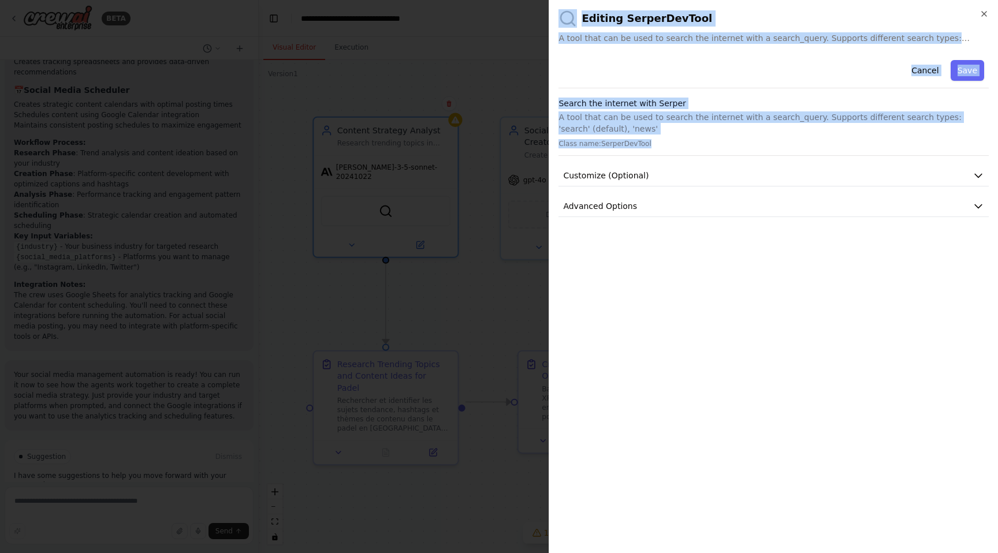
drag, startPoint x: 663, startPoint y: 145, endPoint x: 558, endPoint y: 13, distance: 168.9
click at [558, 13] on div "**********" at bounding box center [772, 276] width 449 height 553
copy div "Editing SerperDevTool A tool that can be used to search the internet with a sea…"
